Goal: Task Accomplishment & Management: Complete application form

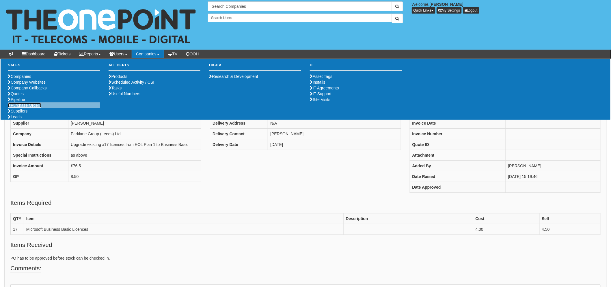
click at [28, 108] on link "Purchase Orders" at bounding box center [24, 105] width 33 height 5
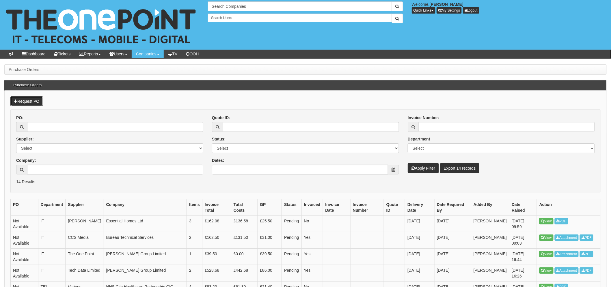
click at [26, 101] on link "Request PO" at bounding box center [26, 101] width 33 height 10
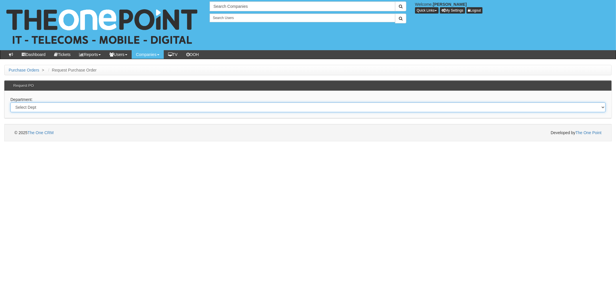
click at [31, 105] on select "Select Dept Digital Internal IT Mobiles Marketing Telecoms" at bounding box center [307, 107] width 595 height 10
select select "?pipeID=&dept=IT"
click at [10, 102] on select "Select Dept Digital Internal IT Mobiles Marketing Telecoms" at bounding box center [307, 107] width 595 height 10
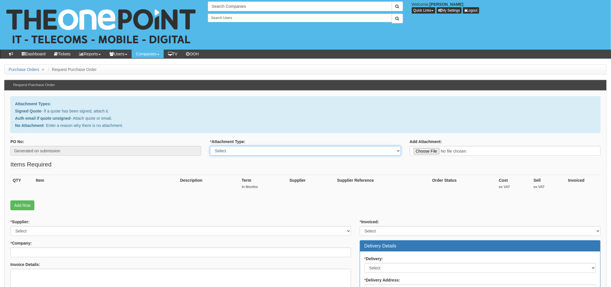
drag, startPoint x: 235, startPoint y: 152, endPoint x: 236, endPoint y: 155, distance: 3.7
click at [235, 152] on select "Select Signed Quote Auth email with quote if unsigned No Attachment" at bounding box center [305, 151] width 191 height 10
select select "No Attachment"
click at [210, 146] on select "Select Signed Quote Auth email with quote if unsigned No Attachment" at bounding box center [305, 151] width 191 height 10
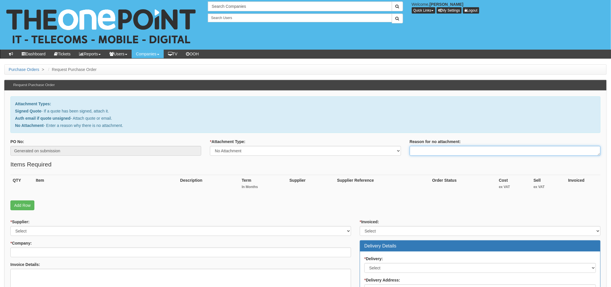
click at [427, 150] on textarea "Reason for no attachment:" at bounding box center [505, 151] width 191 height 10
type textarea "Part oF project for [PERSON_NAME]"
click at [25, 204] on link "Add Row" at bounding box center [22, 206] width 24 height 10
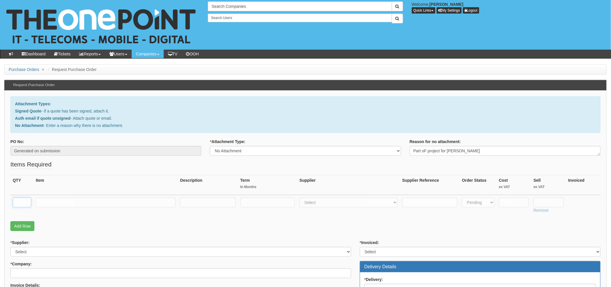
click at [21, 198] on input "text" at bounding box center [22, 203] width 18 height 10
type input "1"
click at [50, 202] on input "text" at bounding box center [106, 203] width 140 height 10
type input "Business Standard Licence"
click at [254, 205] on input "text" at bounding box center [267, 203] width 55 height 10
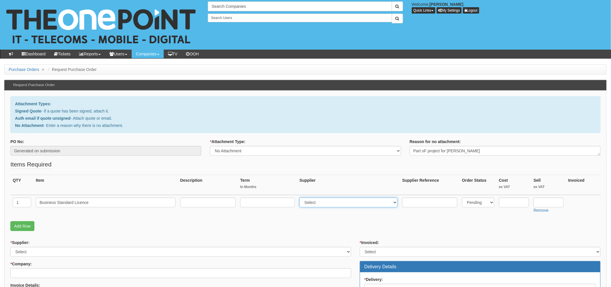
click at [338, 206] on select "Select 123 REG.co.uk 1Password 3 4Gon AA Jones Electric Ltd Abzorb Access Group…" at bounding box center [348, 203] width 98 height 10
select select "291"
click at [302, 198] on select "Select 123 REG.co.uk 1Password 3 4Gon AA Jones Electric Ltd Abzorb Access Group…" at bounding box center [348, 203] width 98 height 10
click at [513, 203] on input "text" at bounding box center [514, 203] width 30 height 10
type input "8.22"
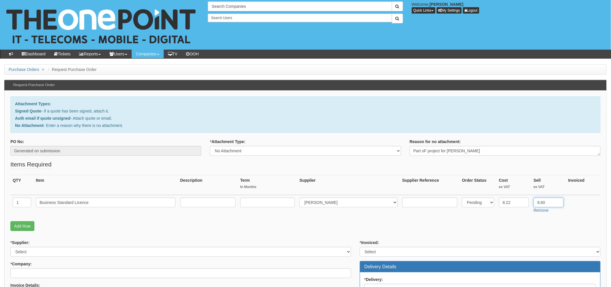
scroll to position [64, 0]
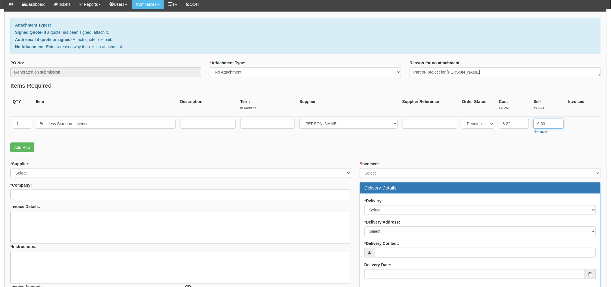
type input "9.60"
click at [27, 175] on select "Select 123 REG.co.uk 1Password 3 4Gon AA Jones Electric Ltd Abzorb Access Group…" at bounding box center [180, 173] width 341 height 10
select select "291"
click at [10, 168] on select "Select 123 REG.co.uk 1Password 3 4Gon AA Jones Electric Ltd Abzorb Access Group…" at bounding box center [180, 173] width 341 height 10
drag, startPoint x: 556, startPoint y: 125, endPoint x: 526, endPoint y: 124, distance: 30.0
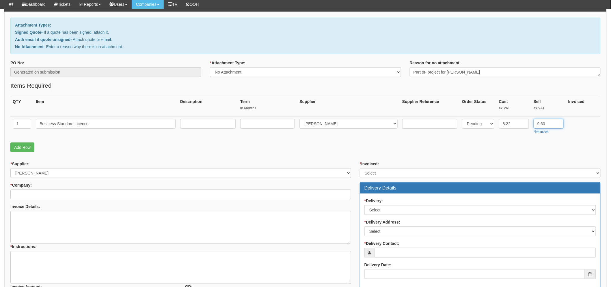
click at [526, 124] on tr "1 Business Standard Licence Select 123 REG.co.uk 1Password 3 4Gon AA Jones Elec…" at bounding box center [305, 126] width 590 height 20
type input "10.08"
click at [41, 174] on select "Select 123 REG.co.uk 1Password 3 4Gon AA Jones Electric Ltd Abzorb Access Group…" at bounding box center [180, 173] width 341 height 10
click at [274, 128] on td at bounding box center [267, 126] width 59 height 20
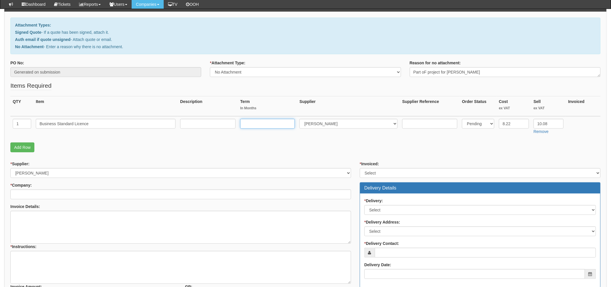
click at [270, 126] on input "text" at bounding box center [267, 124] width 55 height 10
type input "12"
click at [91, 195] on input "* Company:" at bounding box center [180, 195] width 341 height 10
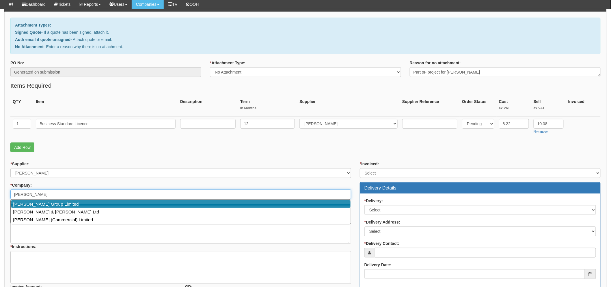
click at [70, 203] on link "[PERSON_NAME] Group Limited" at bounding box center [180, 204] width 339 height 8
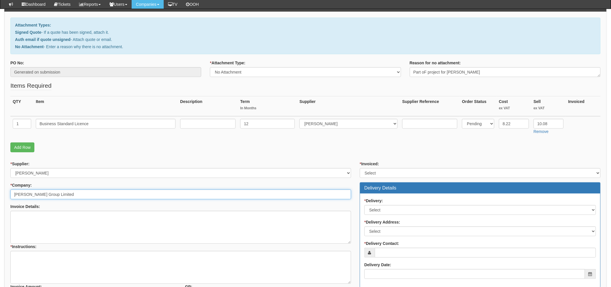
type input "[PERSON_NAME] Group Limited"
click at [74, 220] on textarea "Invoice Details:" at bounding box center [180, 227] width 341 height 33
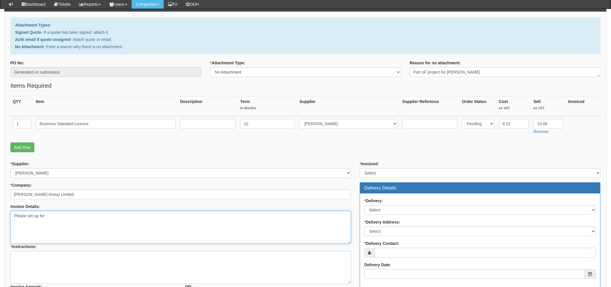
scroll to position [96, 0]
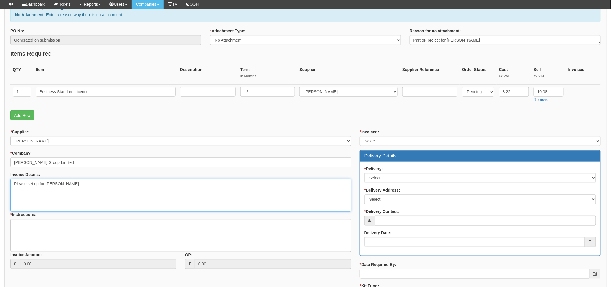
click at [94, 186] on textarea "Please set up for Emma Garness" at bounding box center [180, 195] width 341 height 33
type textarea "Please set up for Emma Garness @emmagraness.co.uk Domain Ola aware of this proj…"
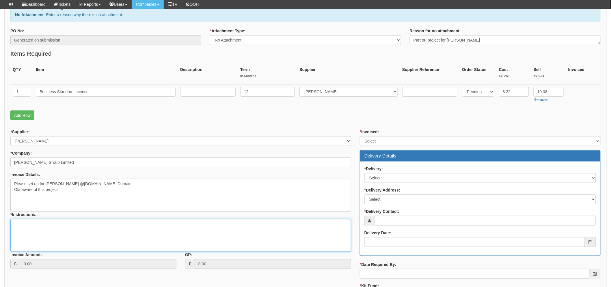
click at [61, 229] on textarea "* Instructions:" at bounding box center [180, 235] width 341 height 33
type textarea "as above"
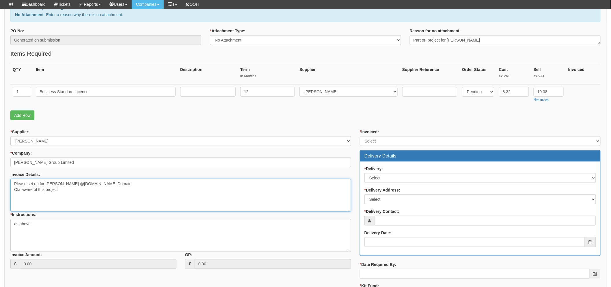
click at [91, 191] on textarea "Please set up for Emma Garness @emmagraness.co.uk Domain Ola aware of this proj…" at bounding box center [180, 195] width 341 height 33
type textarea "Please set up for Emma Garness @emmagraness.co.uk Domain Ola aware of this proj…"
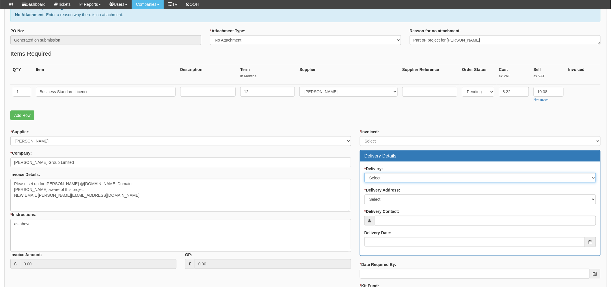
click at [425, 180] on select "Select No Not Applicable Yes" at bounding box center [479, 178] width 231 height 10
select select "3"
click at [364, 173] on select "Select No Not Applicable Yes" at bounding box center [479, 178] width 231 height 10
click at [383, 142] on select "Select Yes No N/A STB (part of order)" at bounding box center [480, 141] width 241 height 10
select select "2"
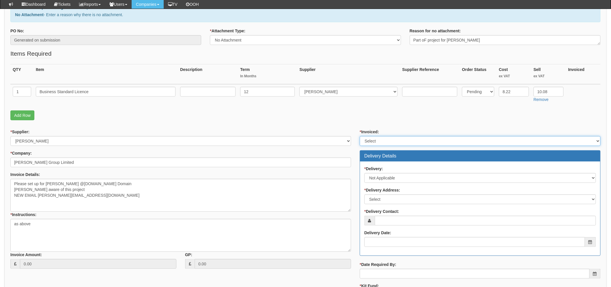
click at [360, 136] on select "Select Yes No N/A STB (part of order)" at bounding box center [480, 141] width 241 height 10
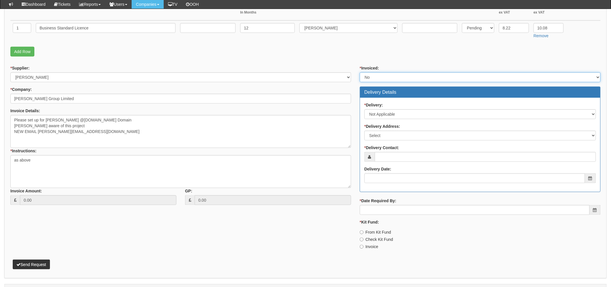
scroll to position [160, 0]
click at [387, 136] on select "Select Not Applicable Main Address - HU1 1XE Other" at bounding box center [479, 135] width 231 height 10
select select "N/A"
click at [364, 130] on select "Select Not Applicable Main Address - HU1 1XE Other" at bounding box center [479, 135] width 231 height 10
click at [392, 160] on input "* Delivery Contact:" at bounding box center [485, 157] width 221 height 10
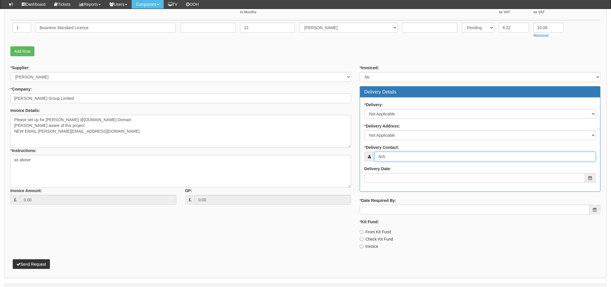
type input "N/A"
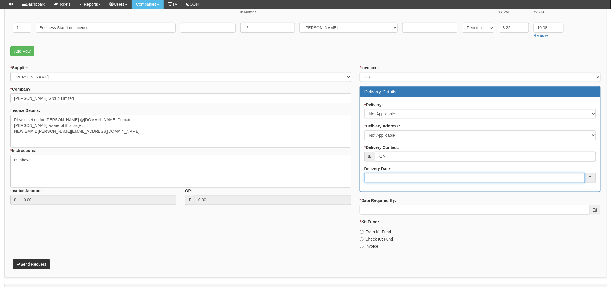
click at [389, 177] on input "Delivery Date:" at bounding box center [474, 178] width 221 height 10
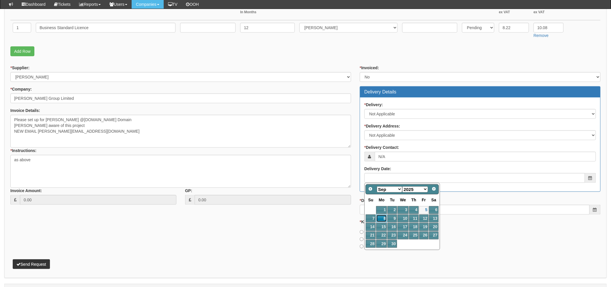
click at [380, 219] on link "8" at bounding box center [381, 219] width 11 height 8
type input "2025-09-08"
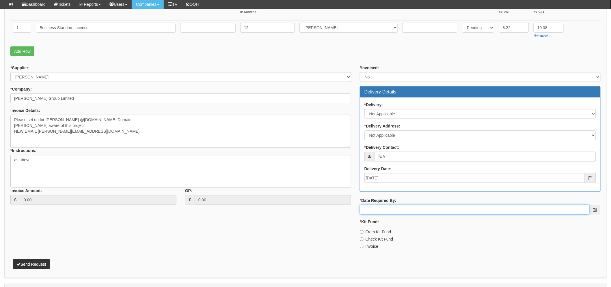
click at [397, 209] on input "* Date Required By:" at bounding box center [475, 210] width 230 height 10
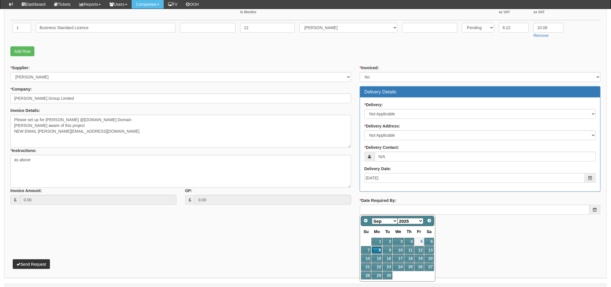
click at [376, 248] on link "8" at bounding box center [376, 251] width 11 height 8
type input "2025-09-08"
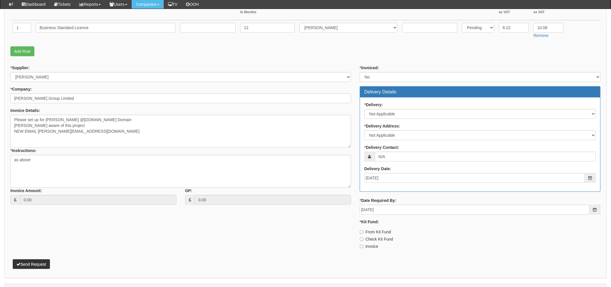
click at [365, 231] on label "From Kit Fund" at bounding box center [375, 232] width 31 height 6
click at [363, 231] on input "From Kit Fund" at bounding box center [362, 232] width 4 height 4
radio input "true"
click at [398, 179] on input "2025-09-08" at bounding box center [474, 178] width 221 height 10
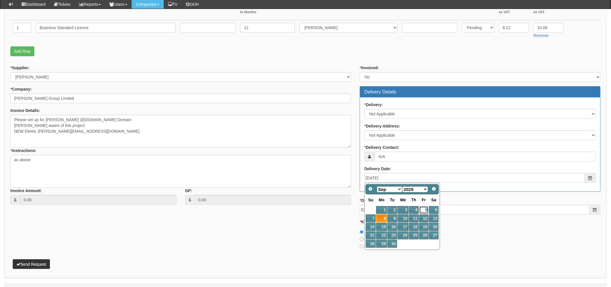
click at [422, 210] on link "5" at bounding box center [423, 210] width 9 height 8
type input "[DATE]"
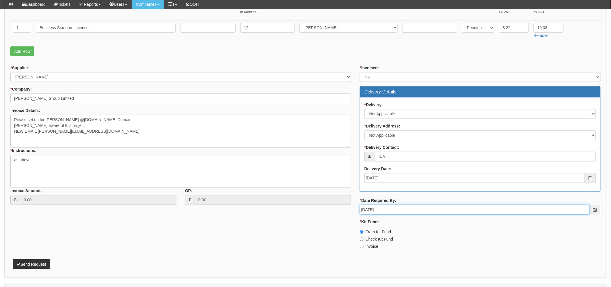
click at [396, 207] on input "2025-09-08" at bounding box center [475, 210] width 230 height 10
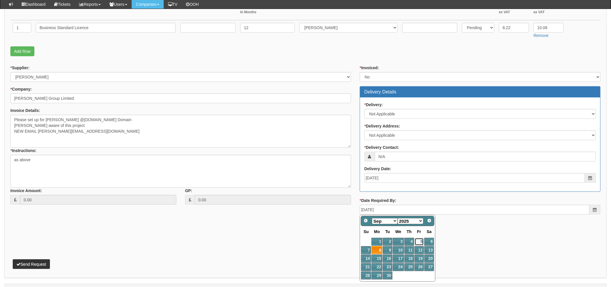
click at [414, 244] on link "5" at bounding box center [418, 242] width 9 height 8
type input "[DATE]"
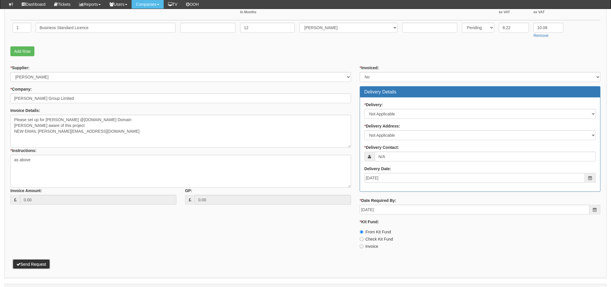
click at [36, 262] on button "Send Request" at bounding box center [31, 264] width 37 height 10
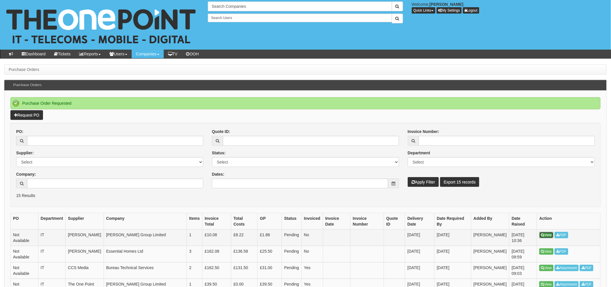
click at [546, 234] on link "View" at bounding box center [546, 235] width 14 height 6
